Goal: Navigation & Orientation: Find specific page/section

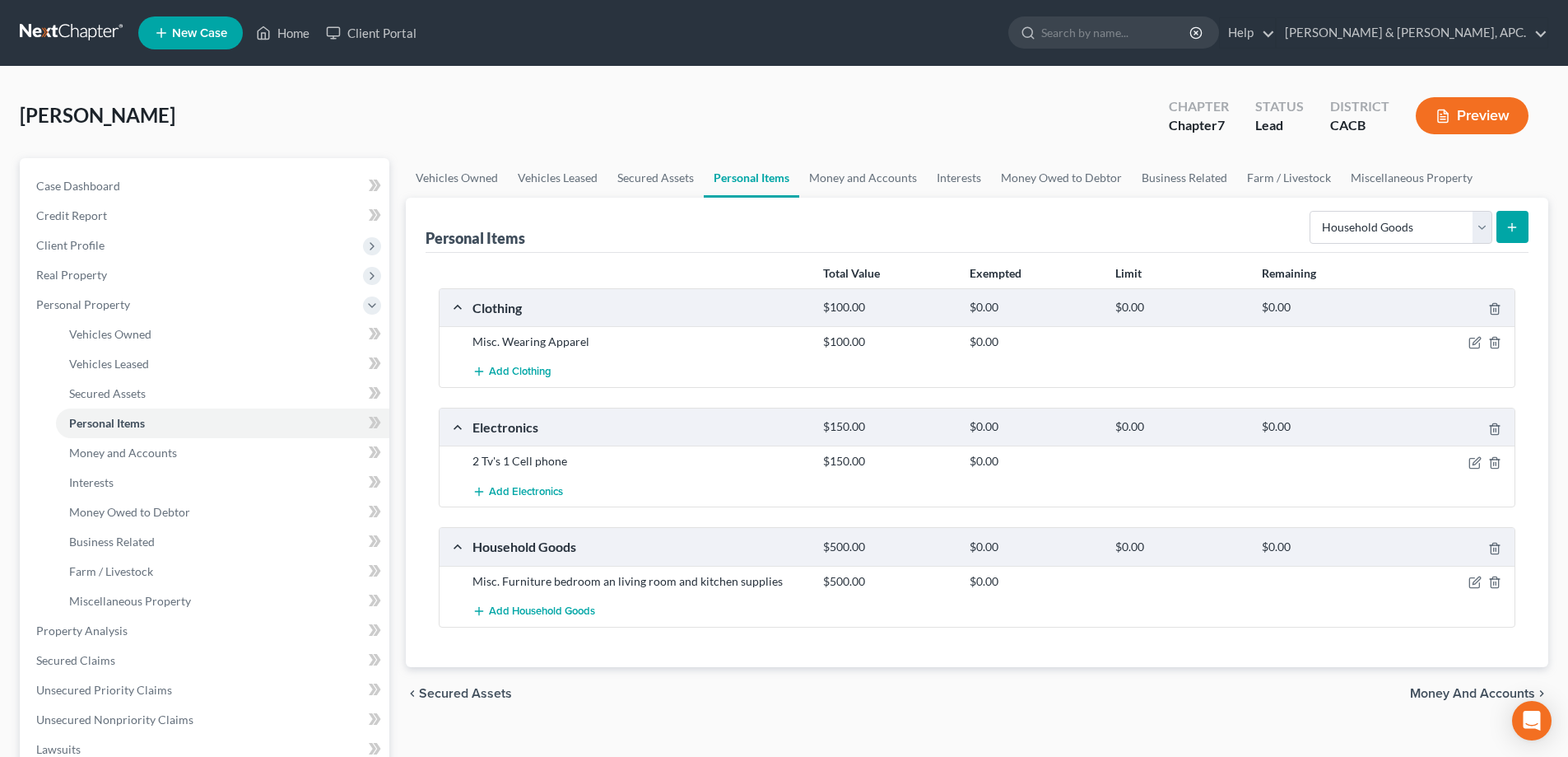
select select "household_goods"
click at [162, 462] on link "Money and Accounts" at bounding box center [223, 452] width 334 height 29
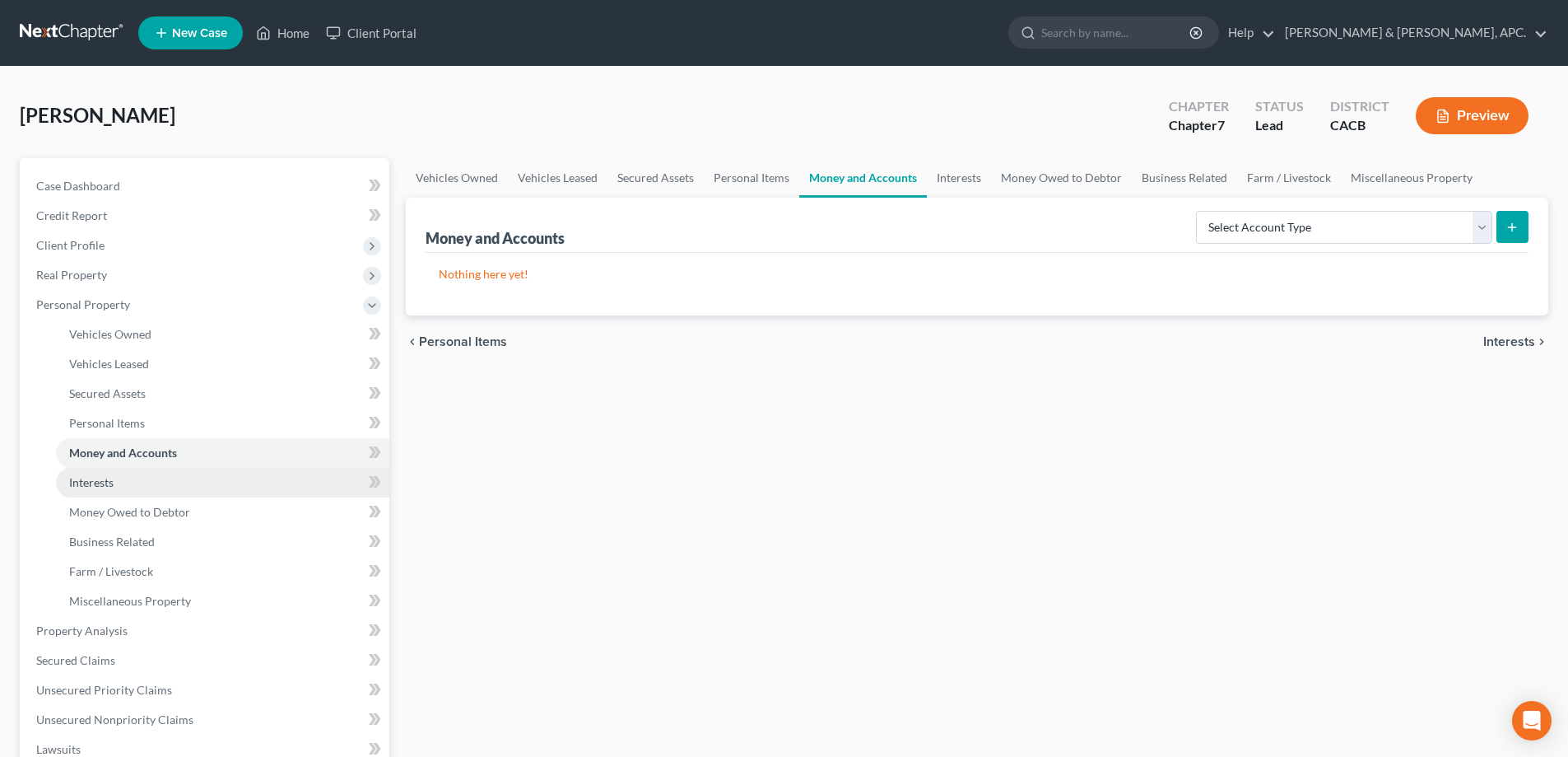
click at [124, 490] on link "Interests" at bounding box center [223, 482] width 334 height 29
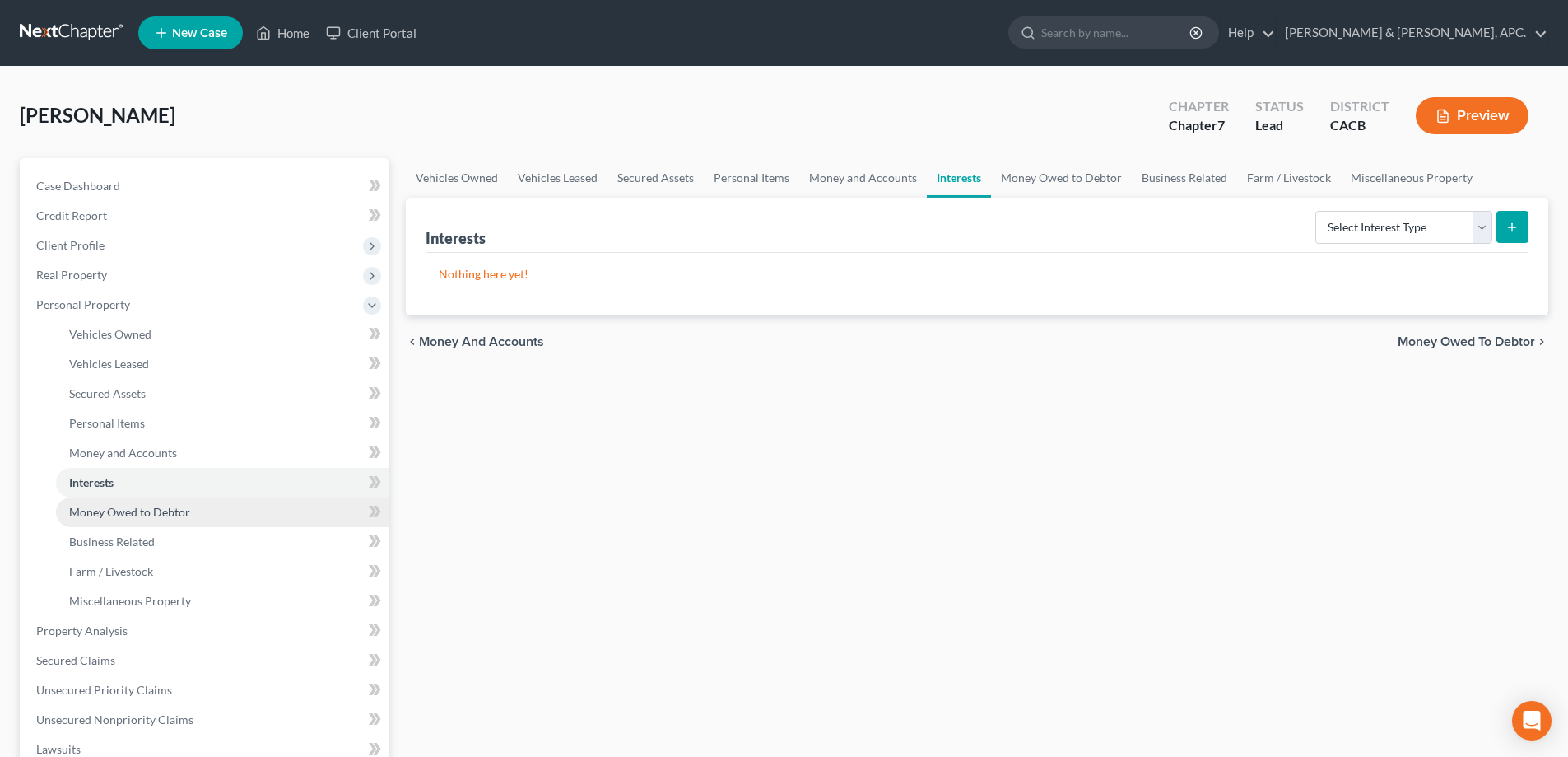
click at [125, 511] on span "Money Owed to Debtor" at bounding box center [129, 511] width 121 height 14
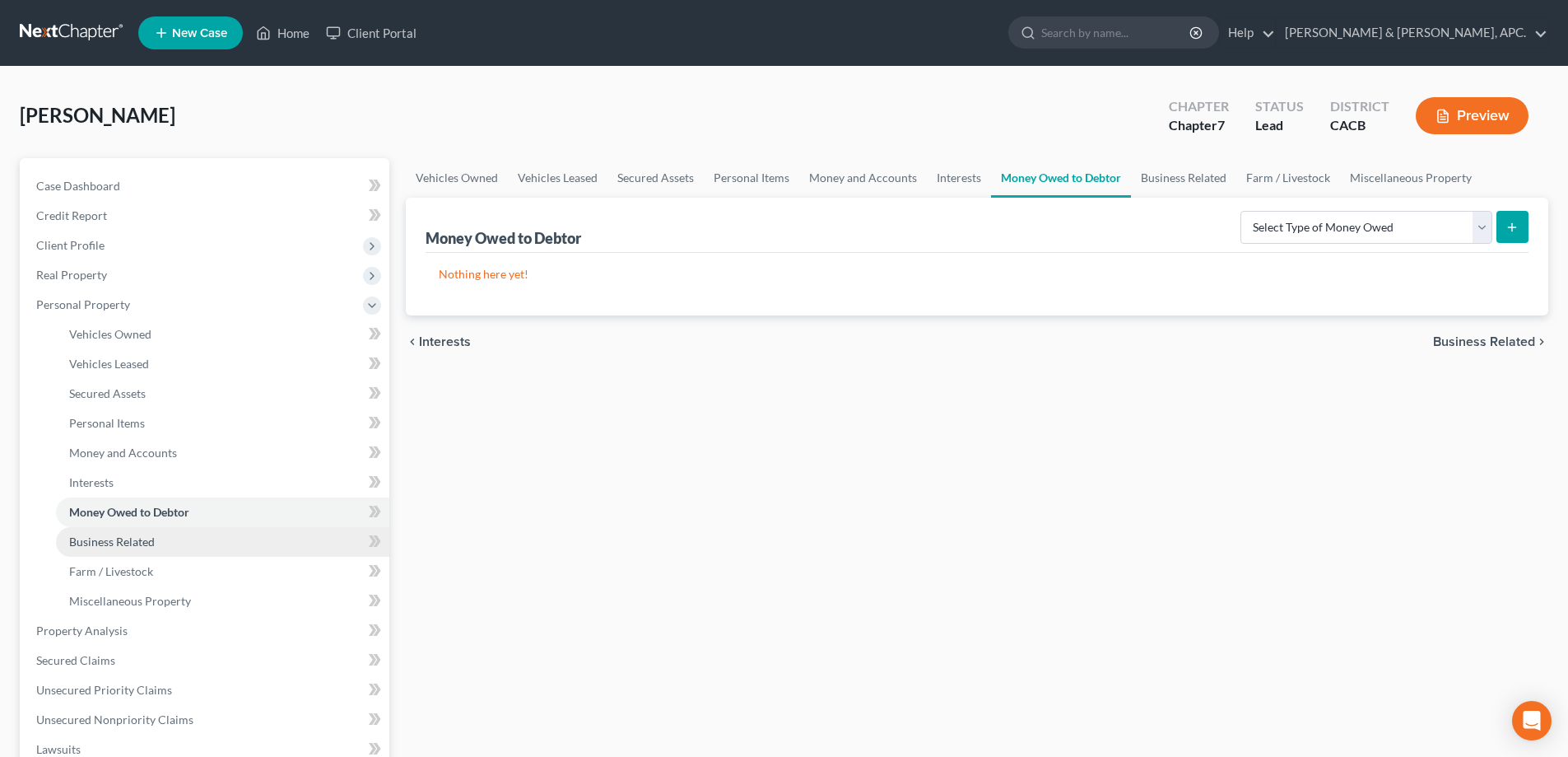
click at [125, 542] on span "Business Related" at bounding box center [111, 541] width 85 height 14
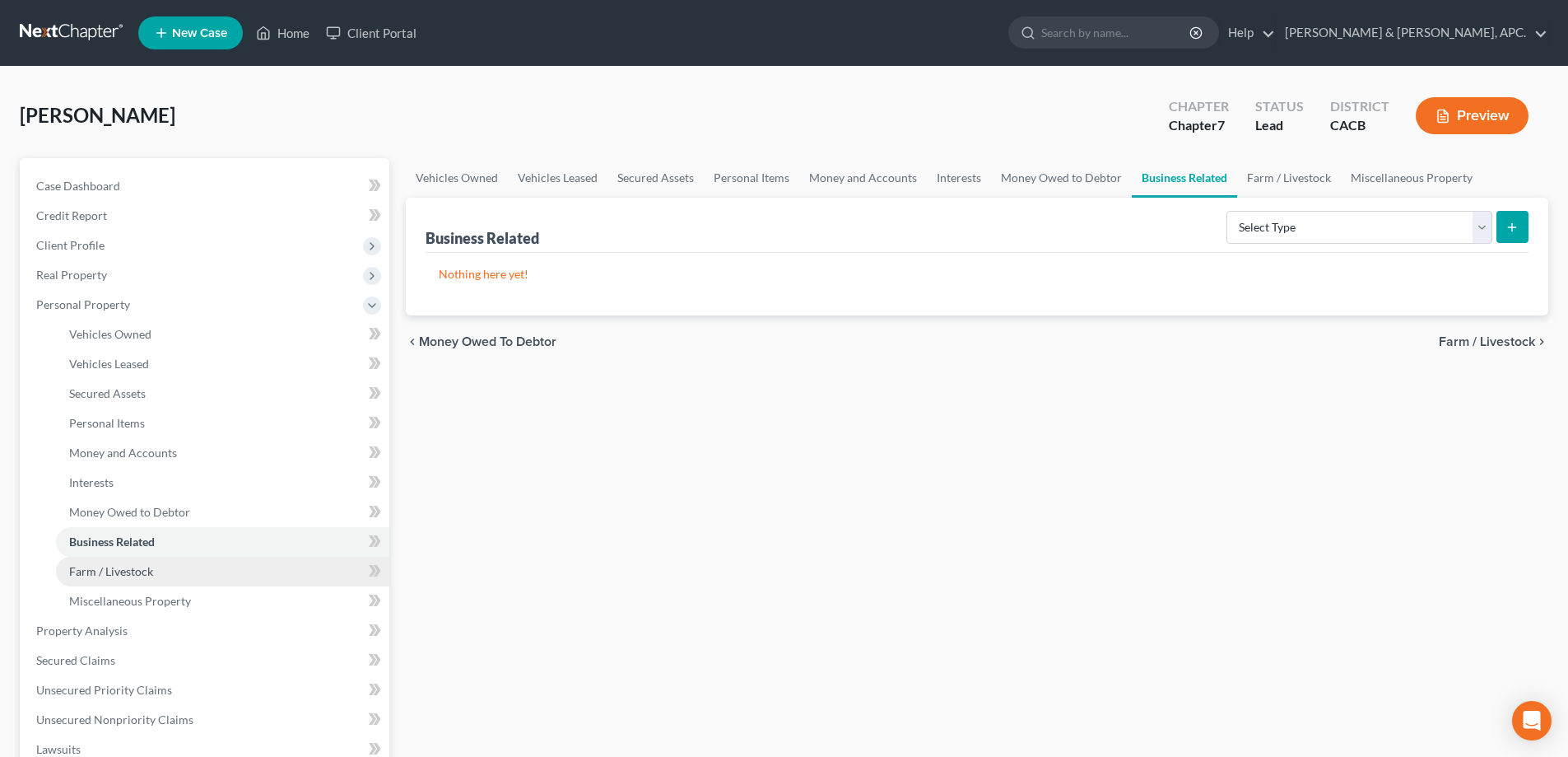
click at [115, 571] on span "Farm / Livestock" at bounding box center [111, 571] width 84 height 14
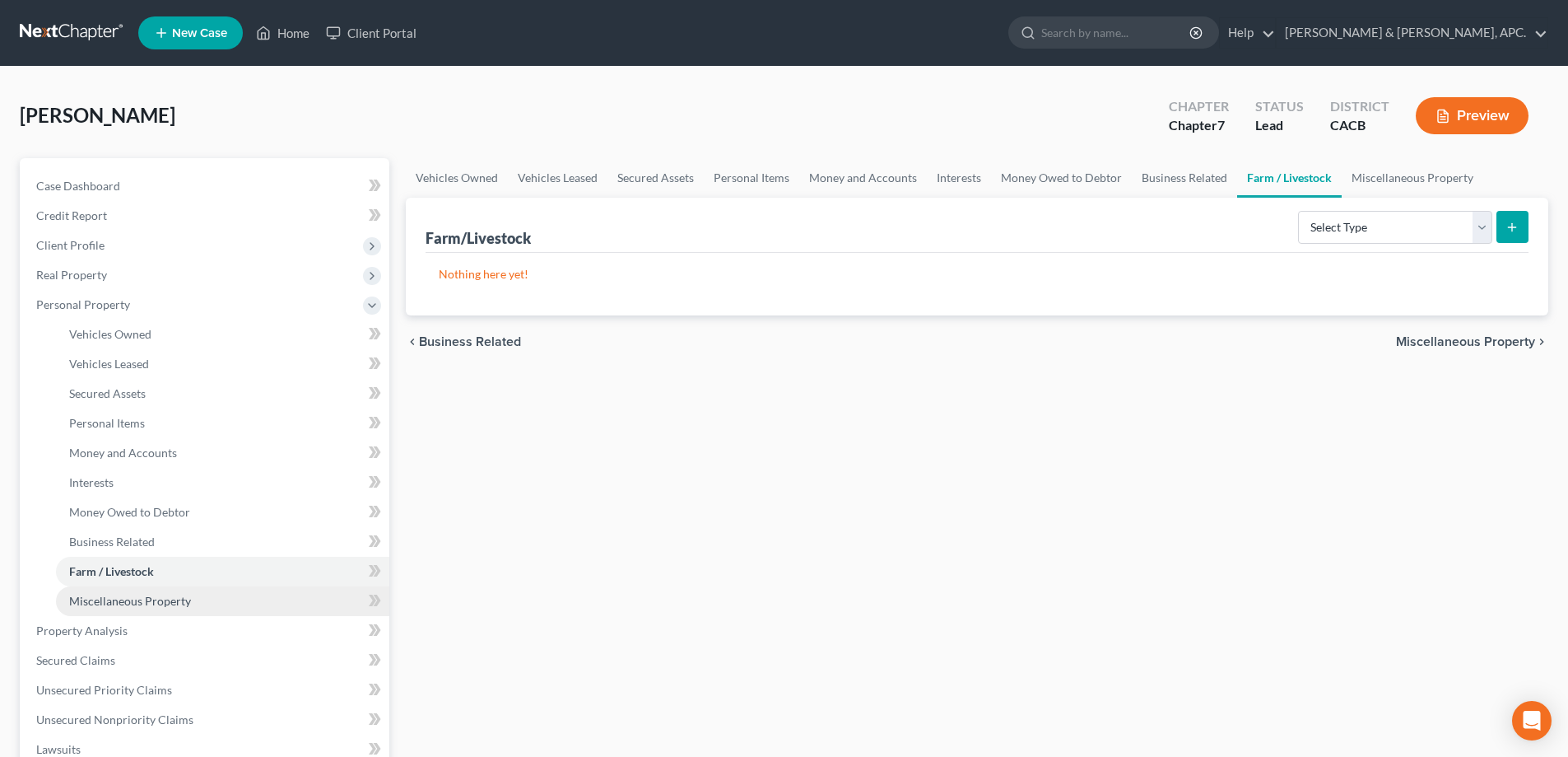
click at [113, 607] on span "Miscellaneous Property" at bounding box center [129, 600] width 122 height 14
